Goal: Information Seeking & Learning: Learn about a topic

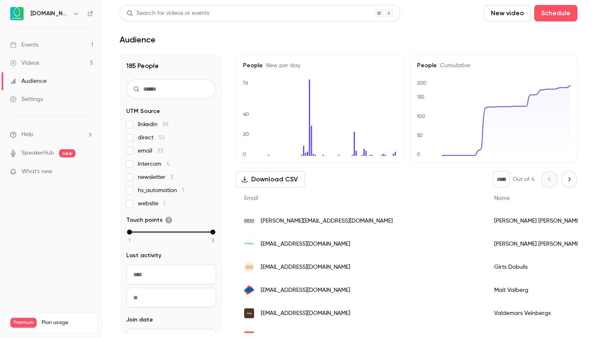
click at [81, 45] on link "Events 1" at bounding box center [51, 45] width 103 height 18
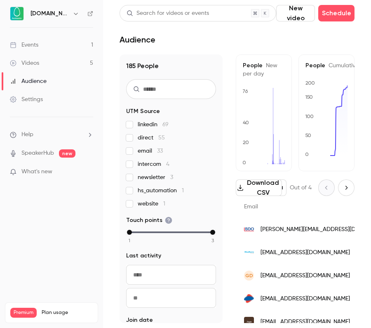
click at [25, 45] on div "Events" at bounding box center [24, 45] width 28 height 8
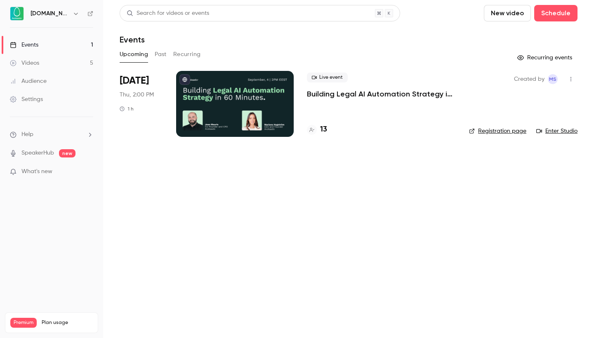
click at [342, 92] on p "Building Legal AI Automation Strategy in 60 Minutes" at bounding box center [381, 94] width 149 height 10
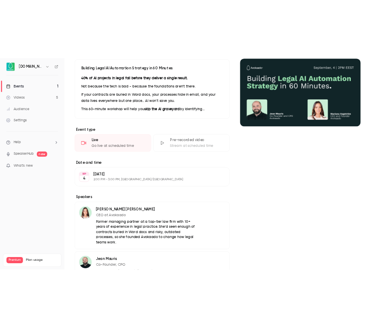
scroll to position [98, 0]
